Goal: Find specific page/section: Find specific page/section

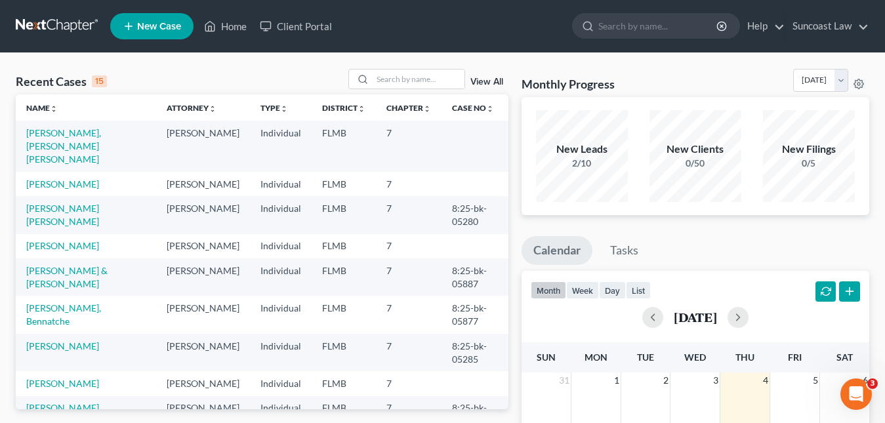
drag, startPoint x: 0, startPoint y: 0, endPoint x: 271, endPoint y: 39, distance: 274.3
click at [271, 39] on ul "New Case Home Client Portal - No Result - See all results Or Press Enter... Hel…" at bounding box center [489, 26] width 759 height 34
click at [358, 75] on div at bounding box center [361, 79] width 24 height 19
drag, startPoint x: 358, startPoint y: 75, endPoint x: 357, endPoint y: 84, distance: 8.6
click at [357, 84] on div at bounding box center [361, 79] width 24 height 19
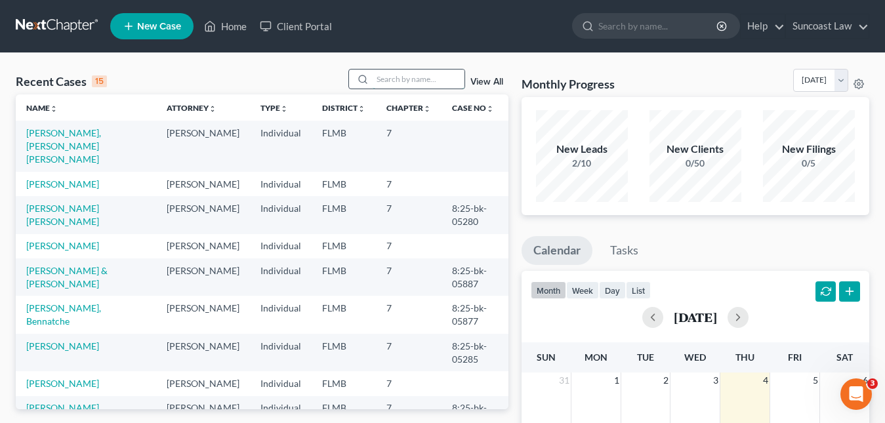
drag, startPoint x: 365, startPoint y: 81, endPoint x: 378, endPoint y: 78, distance: 12.9
click at [378, 78] on input "search" at bounding box center [418, 79] width 92 height 19
paste input "[PERSON_NAME]"
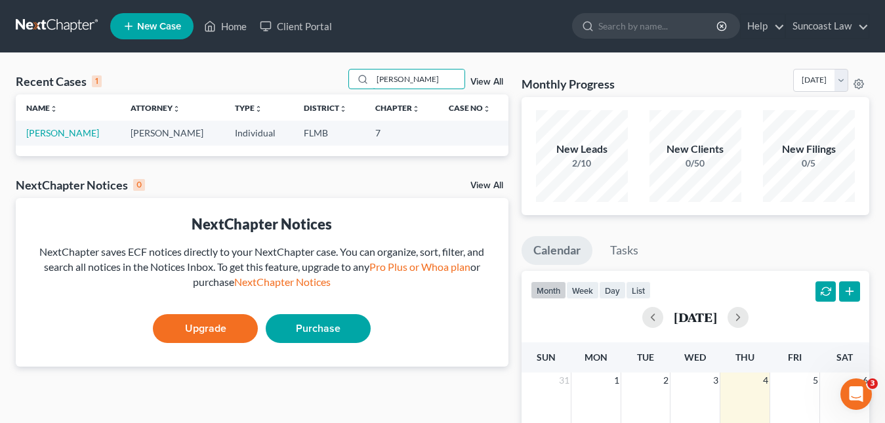
type input "[PERSON_NAME]"
click at [76, 132] on link "[PERSON_NAME]" at bounding box center [62, 132] width 73 height 11
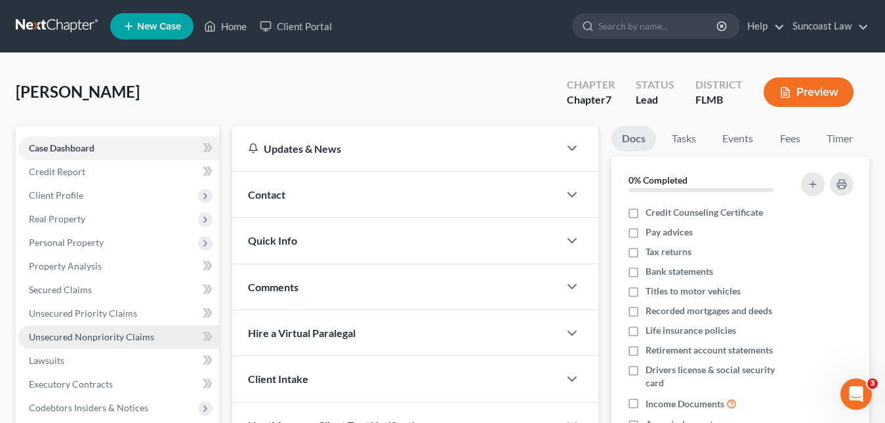
click at [92, 336] on span "Unsecured Nonpriority Claims" at bounding box center [91, 336] width 125 height 11
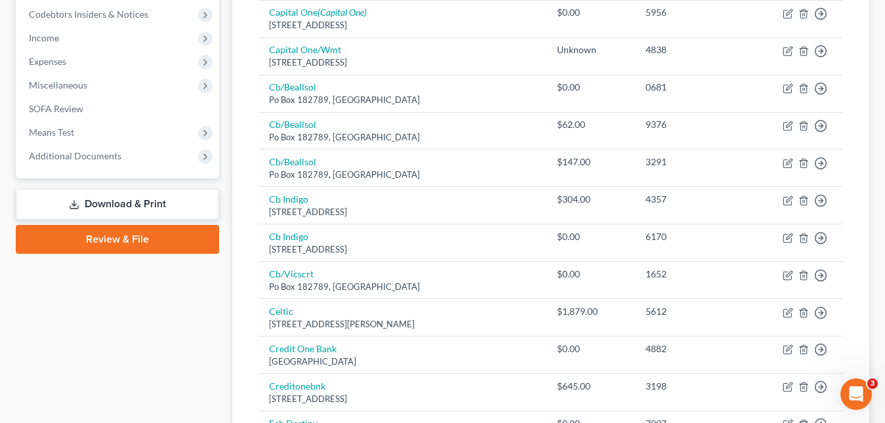
scroll to position [131, 0]
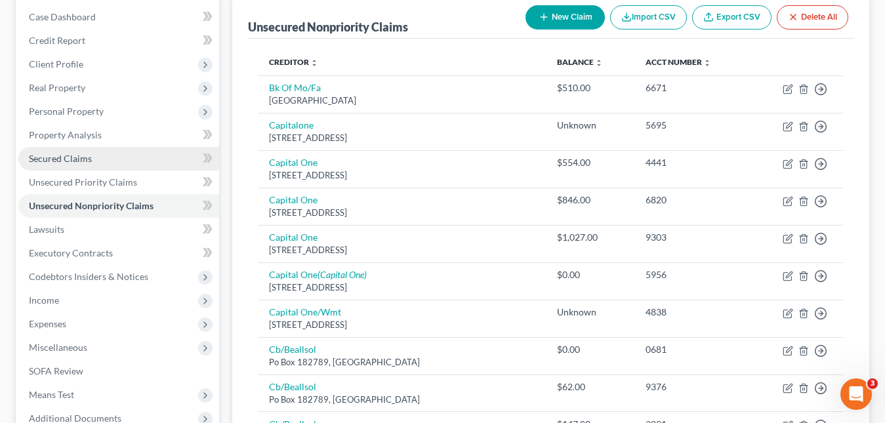
click at [84, 163] on span "Secured Claims" at bounding box center [60, 158] width 63 height 11
